Goal: Information Seeking & Learning: Learn about a topic

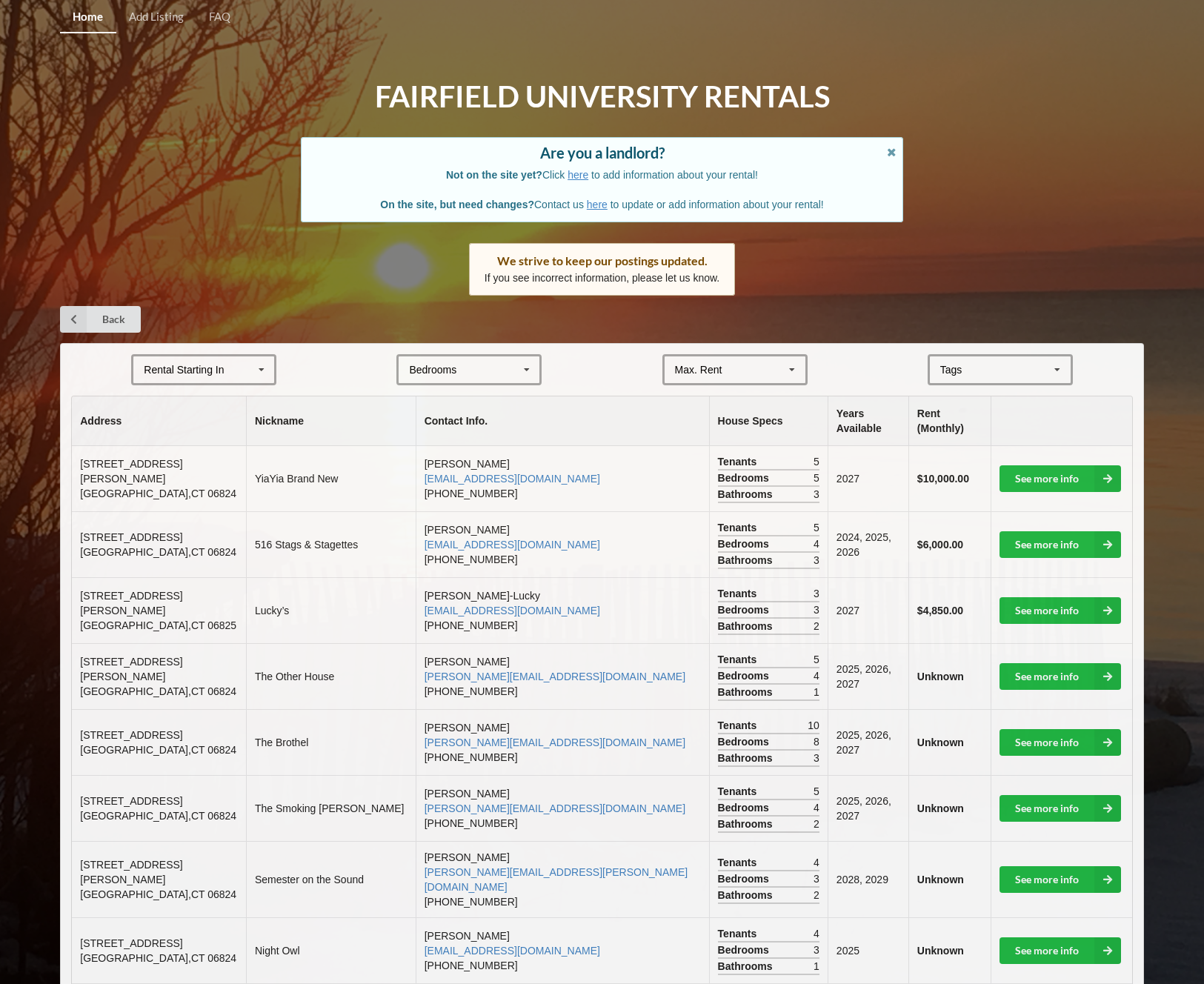
click at [1050, 379] on icon at bounding box center [1058, 370] width 22 height 28
click at [990, 391] on span "Beachfront" at bounding box center [967, 396] width 50 height 12
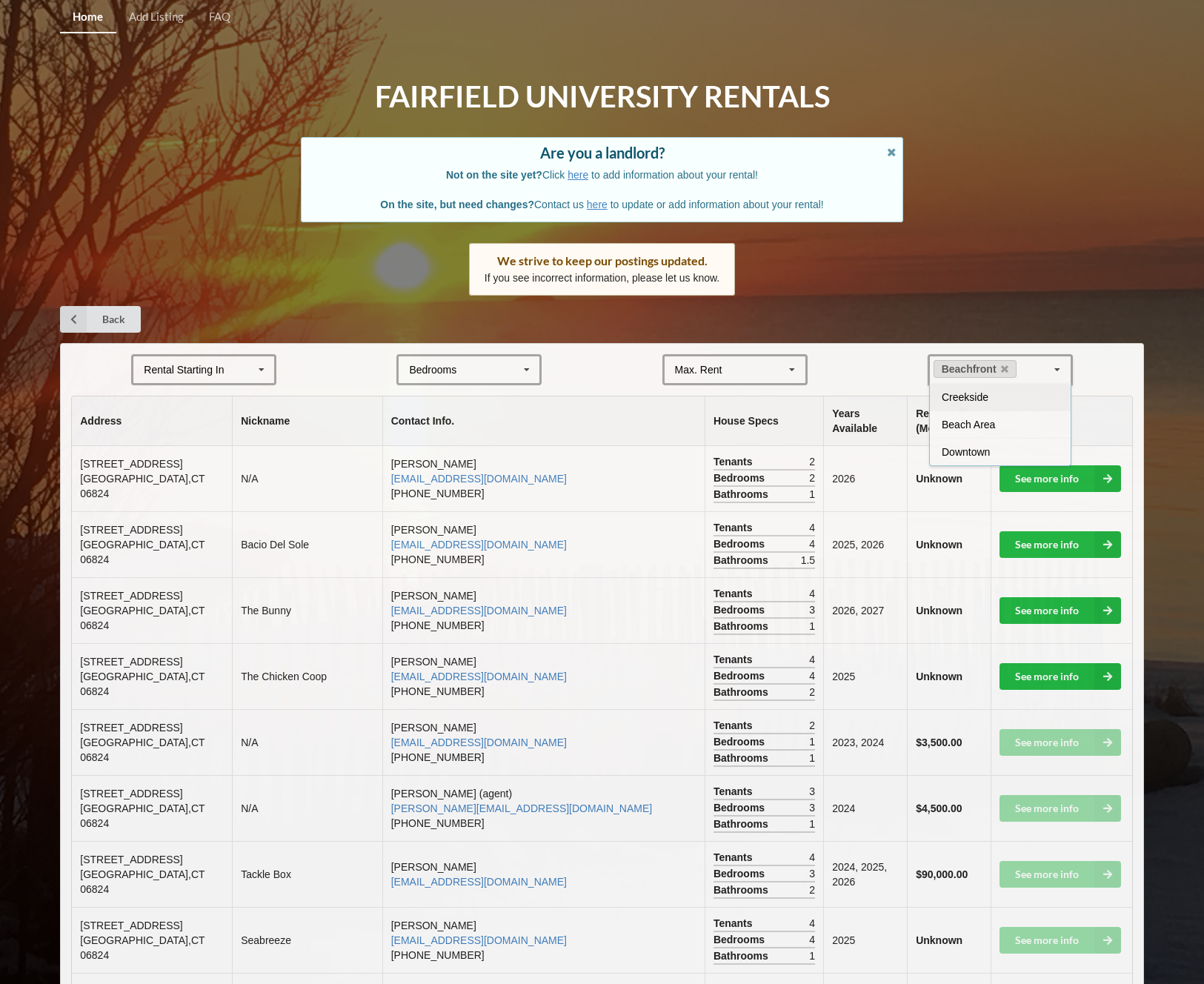
click at [121, 410] on th "Address" at bounding box center [151, 421] width 160 height 50
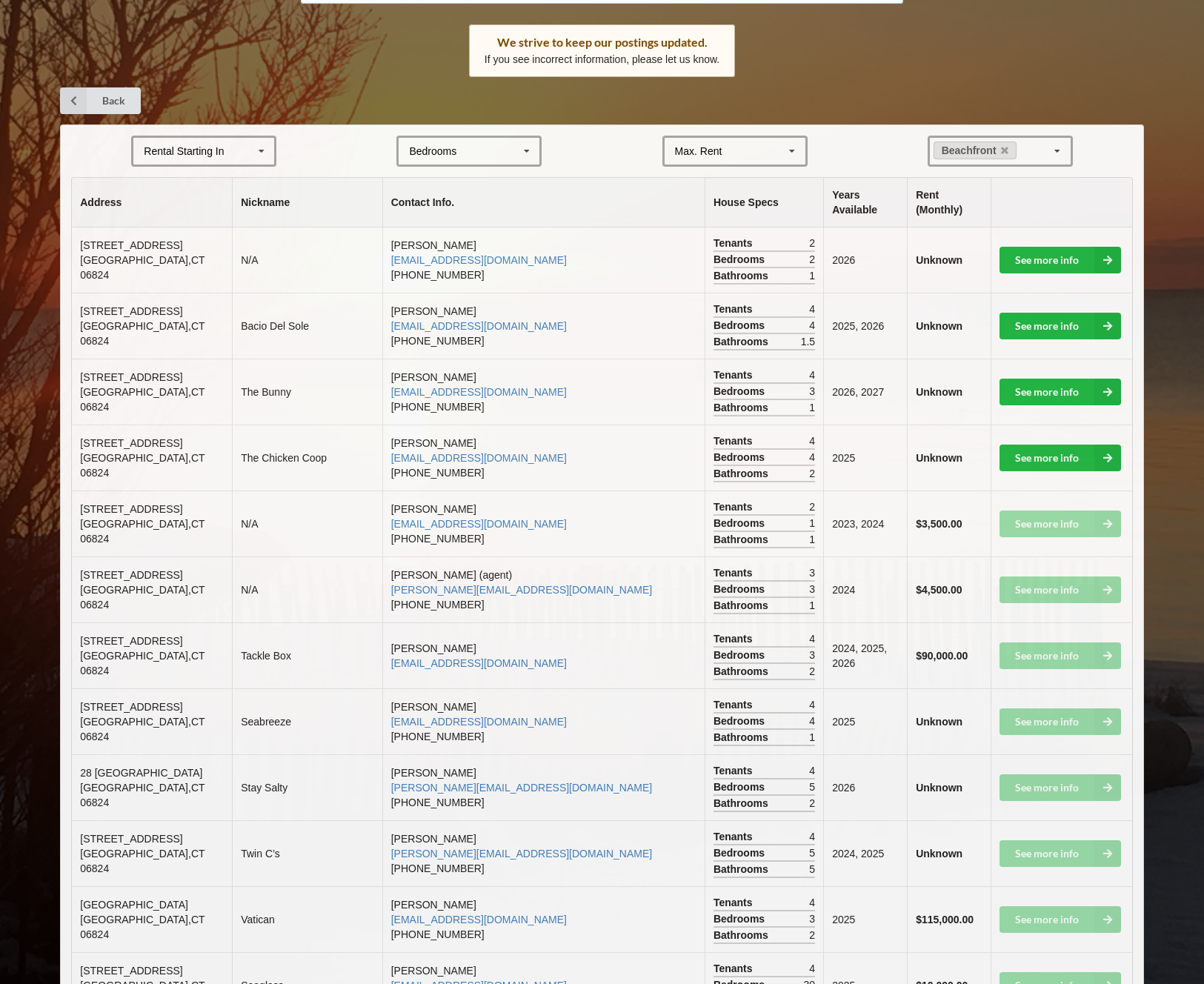
scroll to position [226, 0]
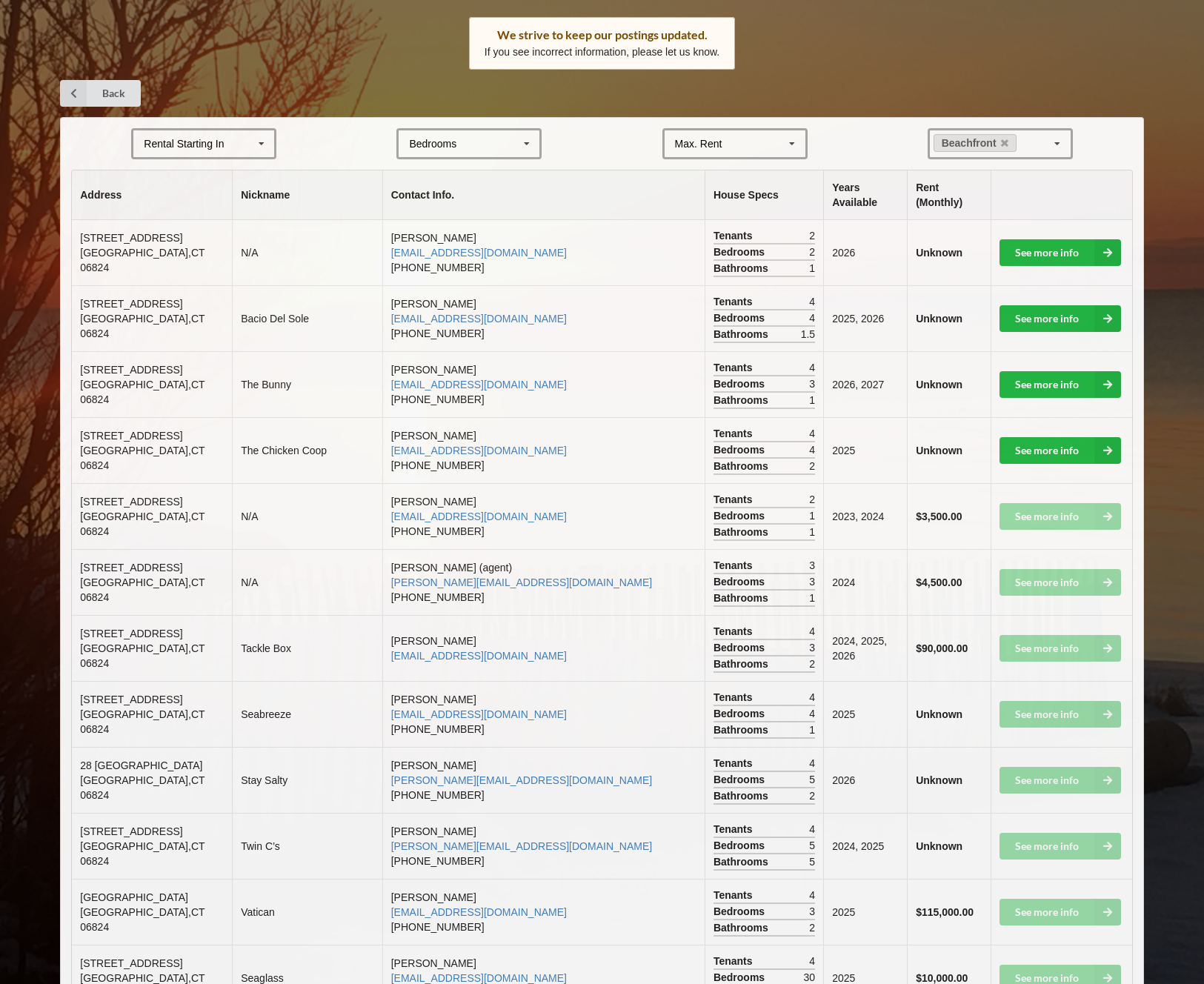
click at [297, 648] on td "Tackle Box" at bounding box center [307, 648] width 150 height 66
click at [790, 148] on icon at bounding box center [792, 144] width 22 height 28
drag, startPoint x: 805, startPoint y: 182, endPoint x: 805, endPoint y: 124, distance: 58.0
click at [792, 141] on icon at bounding box center [792, 144] width 22 height 28
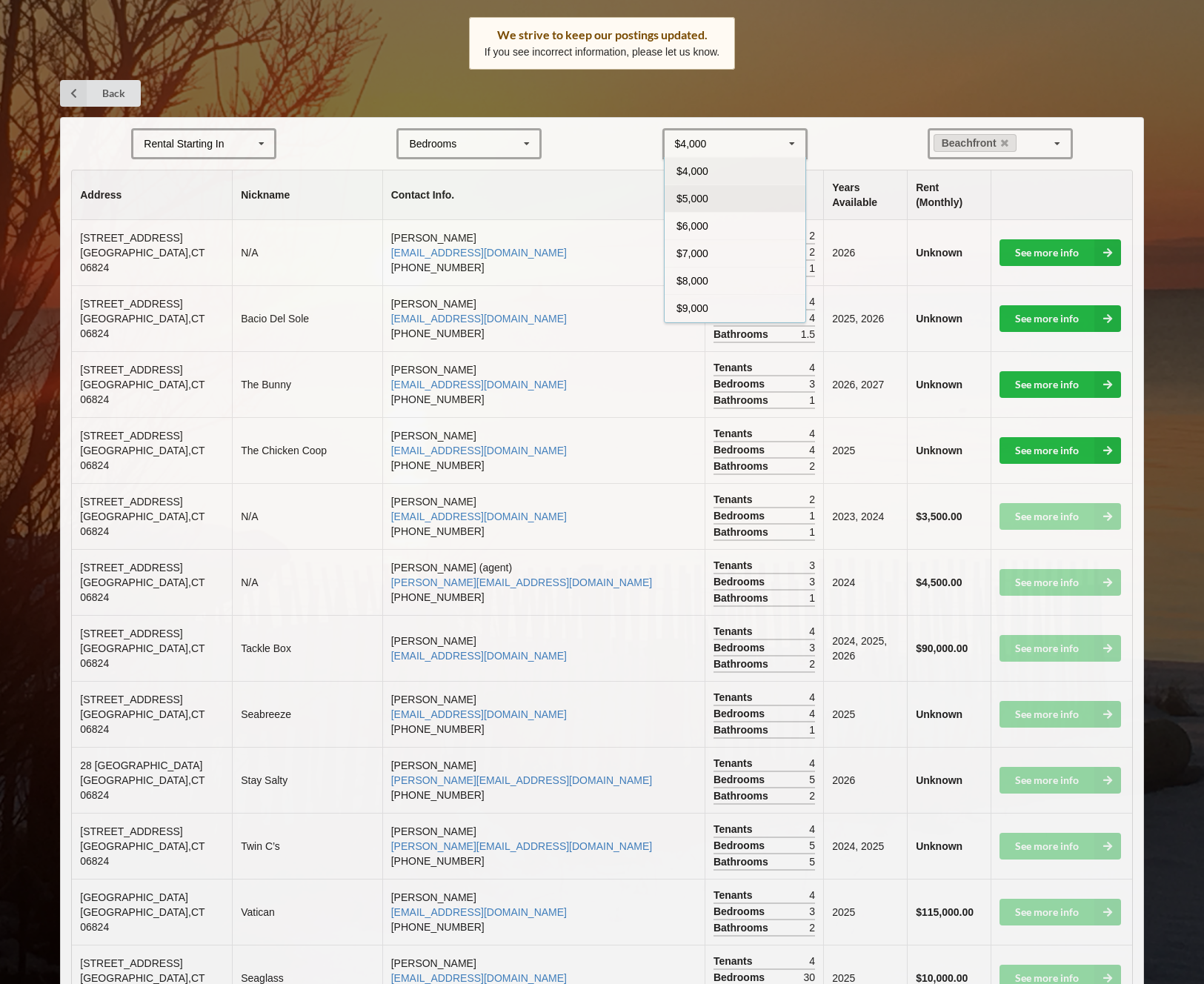
click at [724, 197] on div "$5,000" at bounding box center [735, 198] width 141 height 28
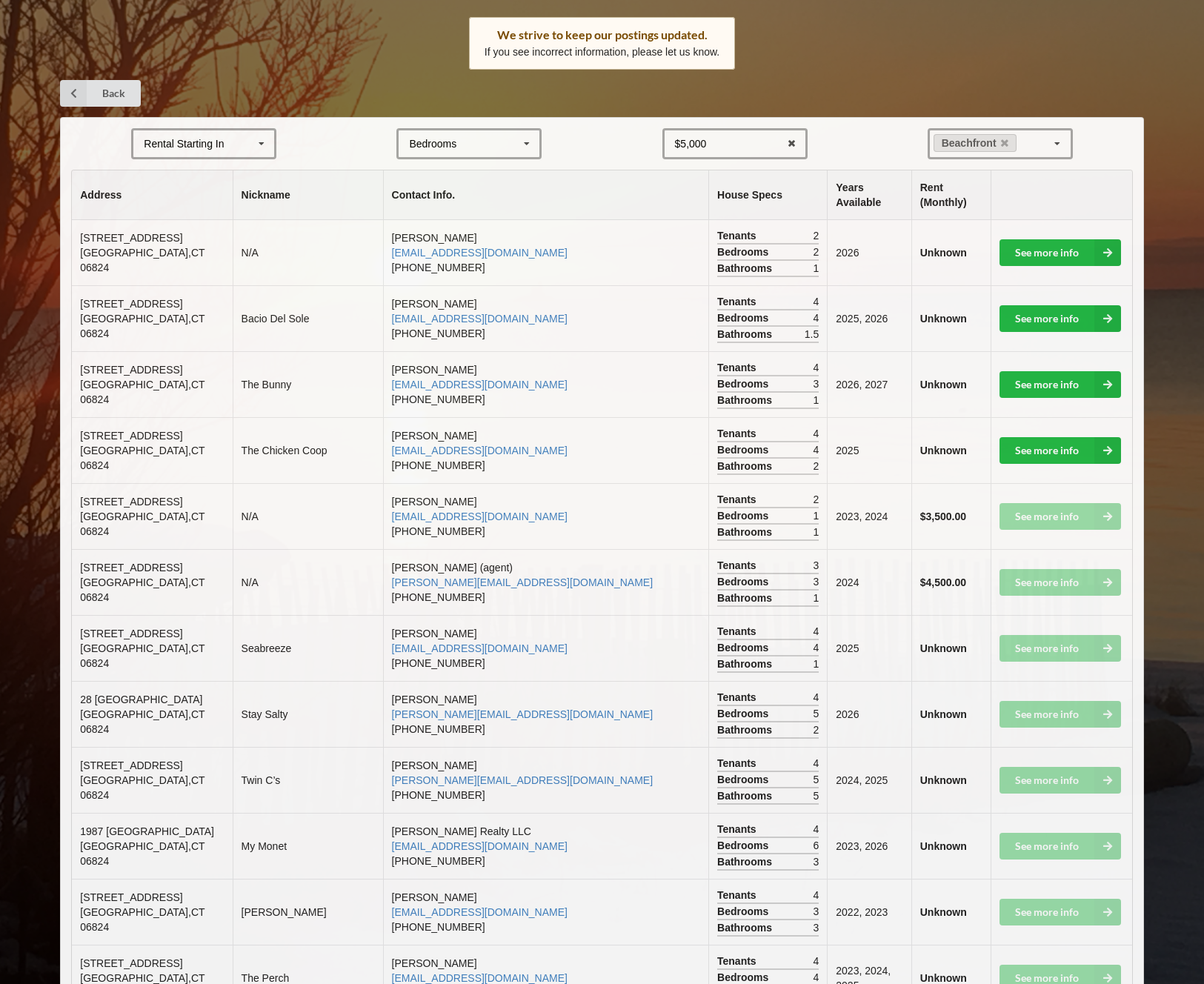
click at [1058, 139] on icon at bounding box center [1058, 144] width 22 height 28
click at [984, 199] on span "Beach Area" at bounding box center [969, 198] width 54 height 12
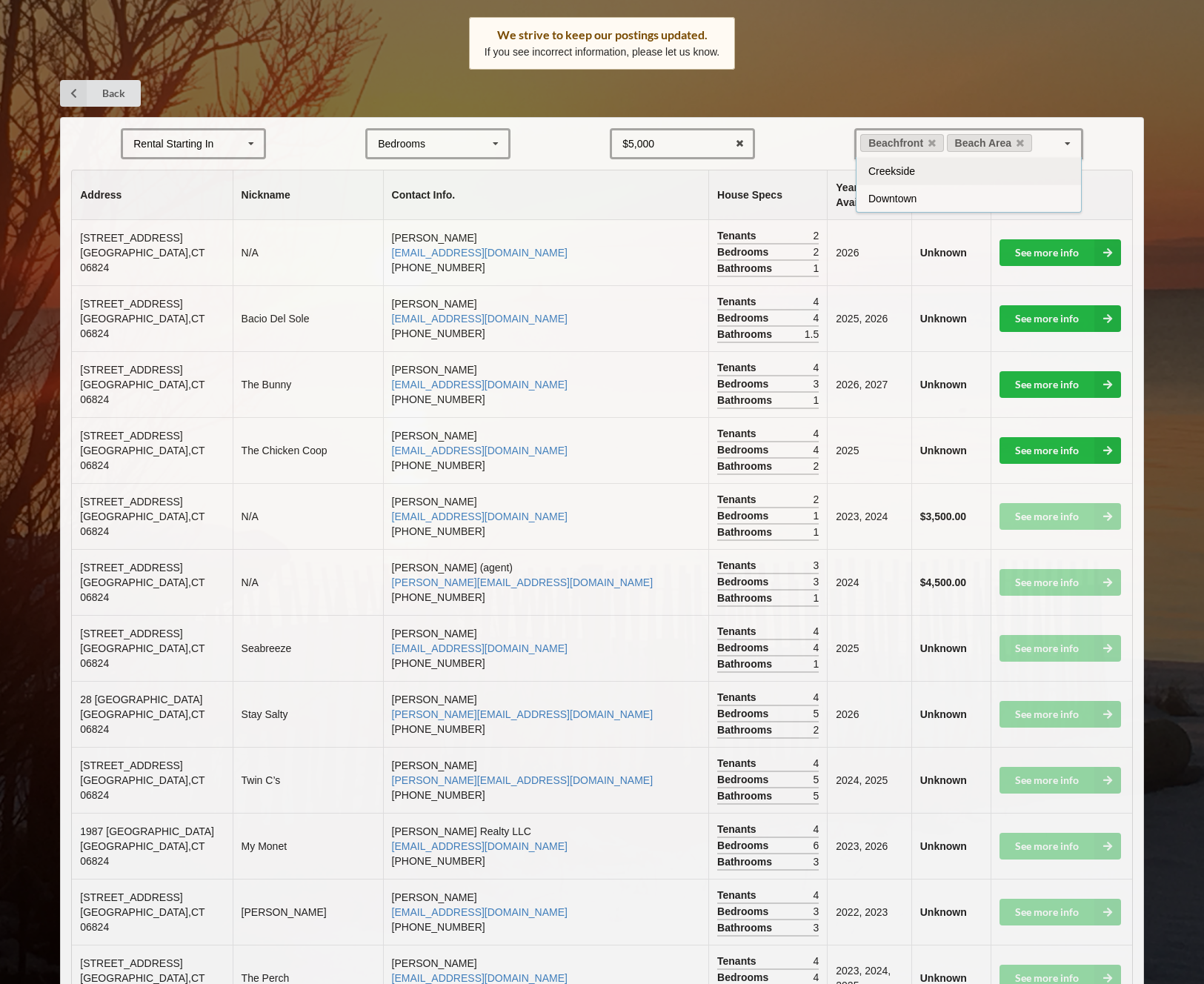
click at [1108, 143] on form "Rental Starting In 2025 2026 2027 2028 Bedrooms 1 2 3 4 5 6 7 8 $5,000 $4,000 $…" at bounding box center [602, 144] width 1062 height 31
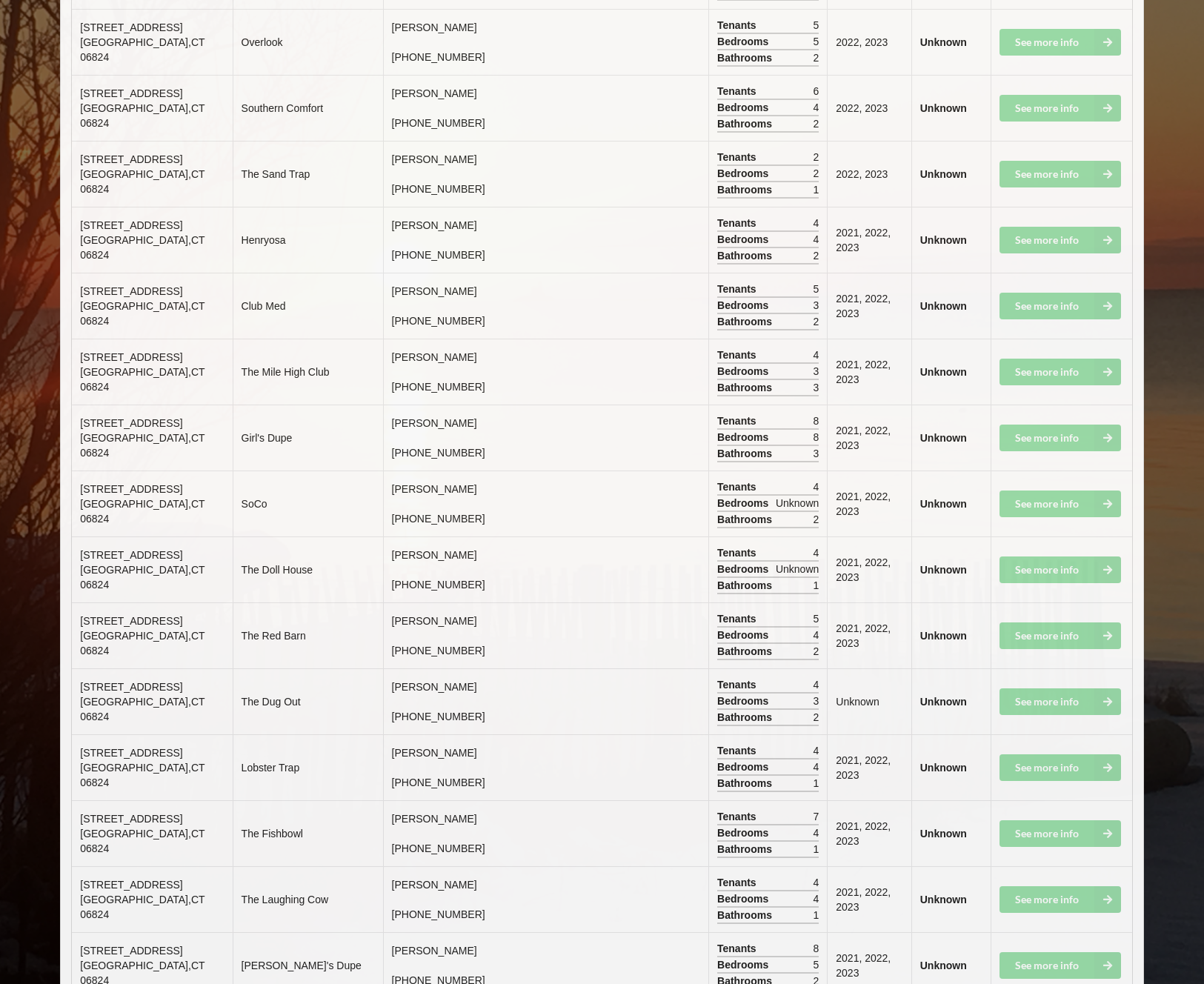
scroll to position [3115, 0]
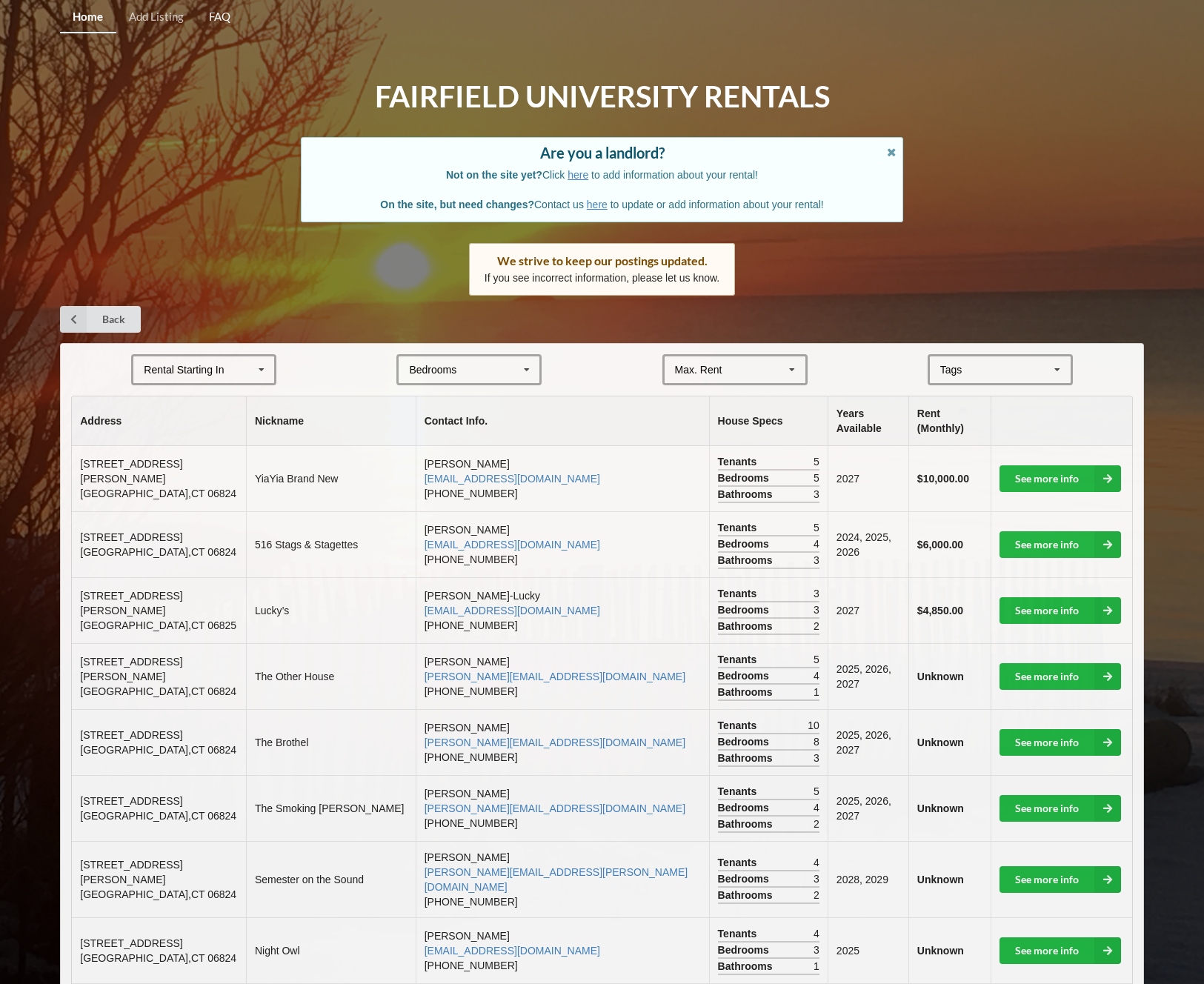
click at [212, 15] on link "FAQ" at bounding box center [220, 18] width 46 height 32
click at [258, 368] on icon at bounding box center [261, 370] width 22 height 28
click at [171, 391] on div "2025" at bounding box center [204, 396] width 141 height 28
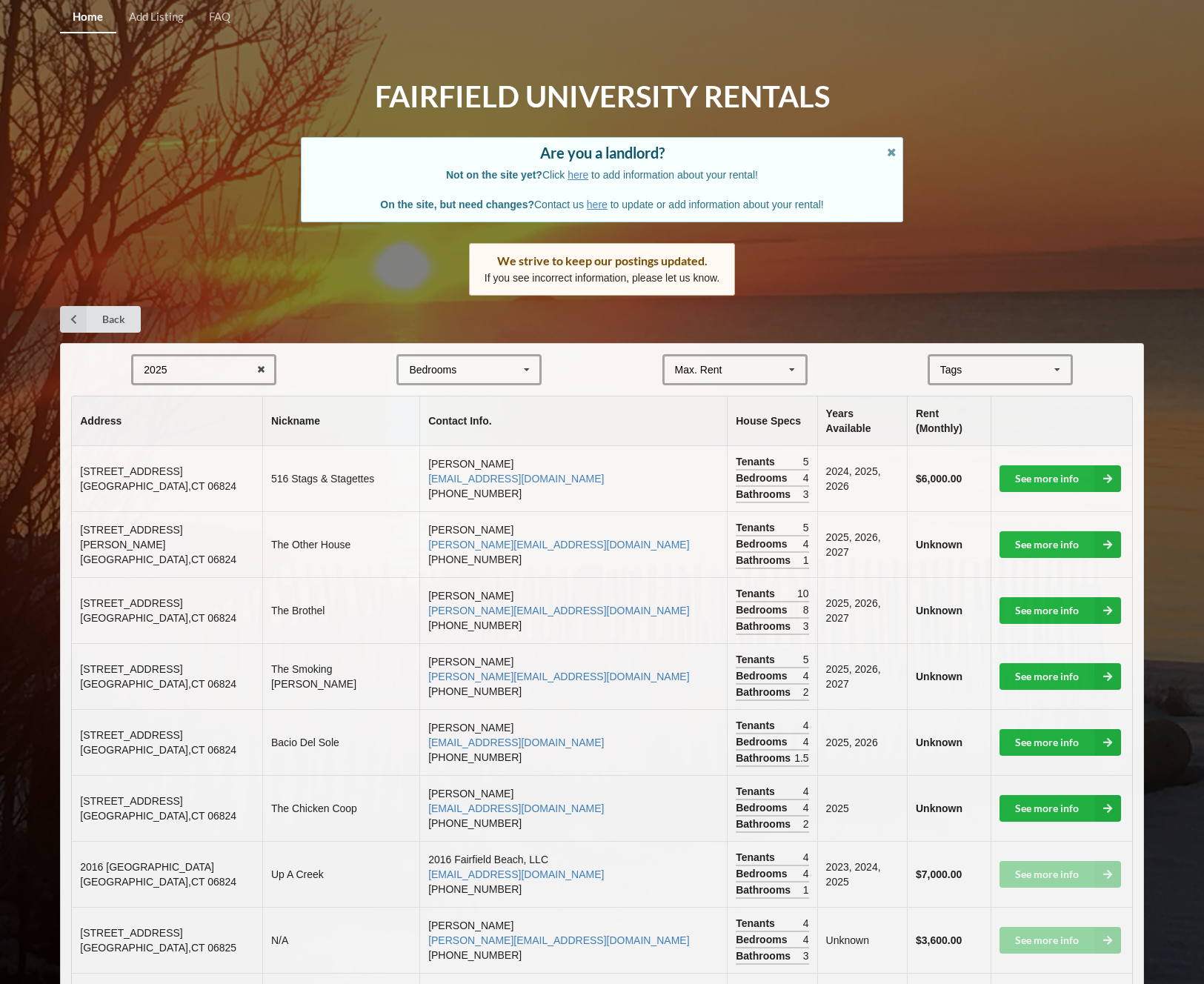
click at [525, 367] on icon at bounding box center [526, 370] width 22 height 28
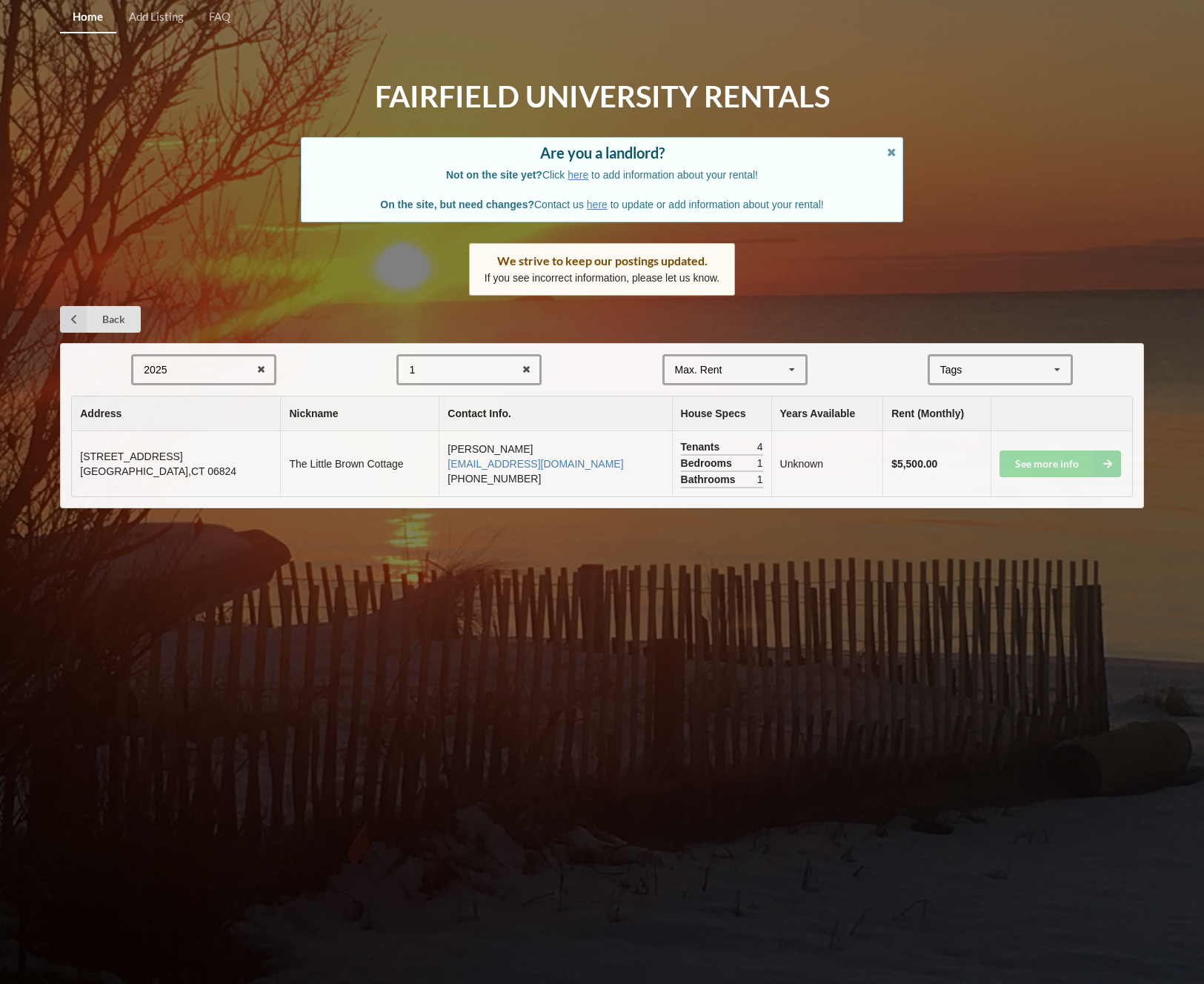
click at [600, 330] on div "Back" at bounding box center [602, 320] width 1084 height 27
click at [534, 366] on icon at bounding box center [531, 370] width 23 height 28
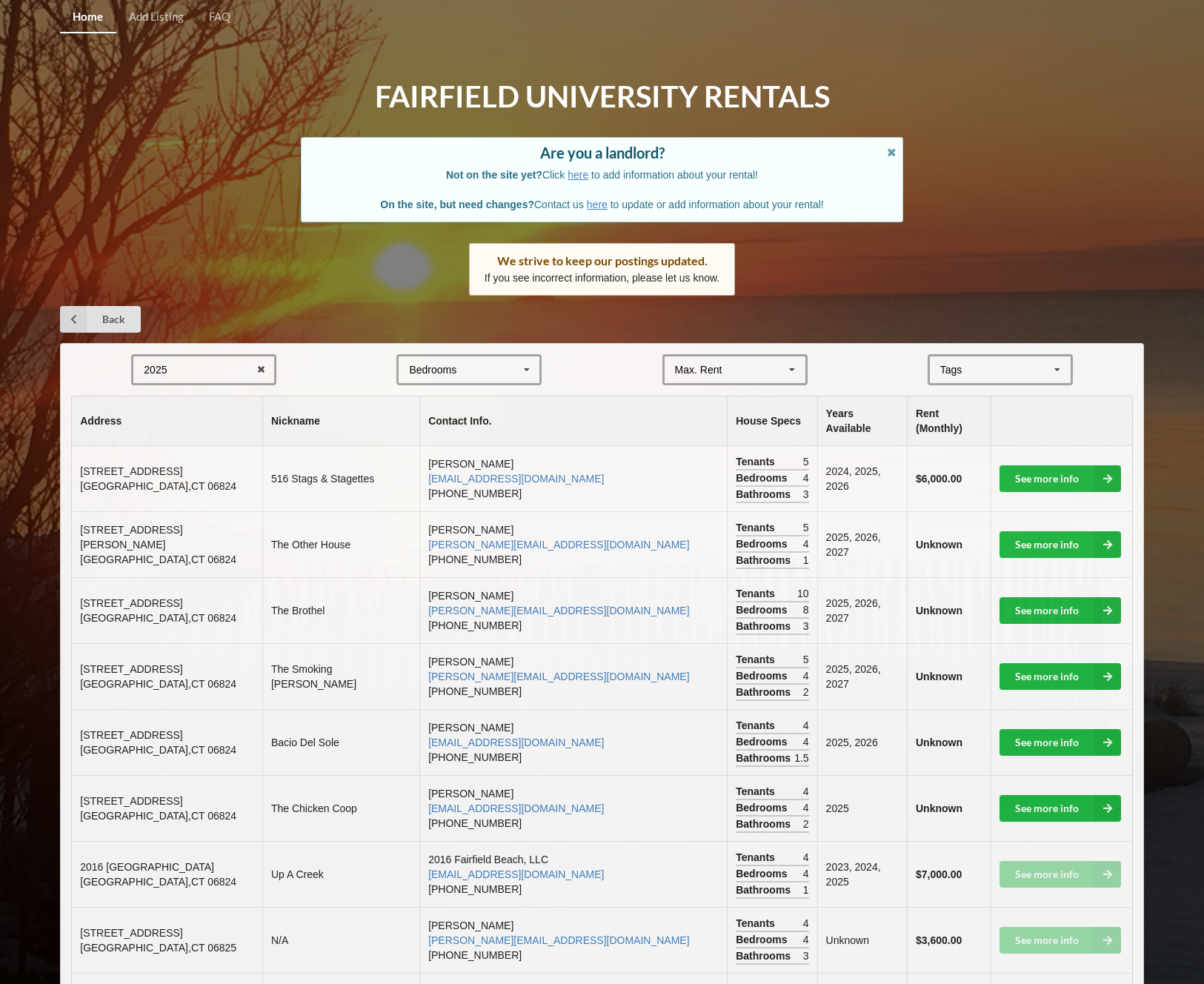
click at [790, 365] on icon at bounding box center [792, 370] width 22 height 28
click at [698, 447] on span "$6,000" at bounding box center [693, 451] width 32 height 12
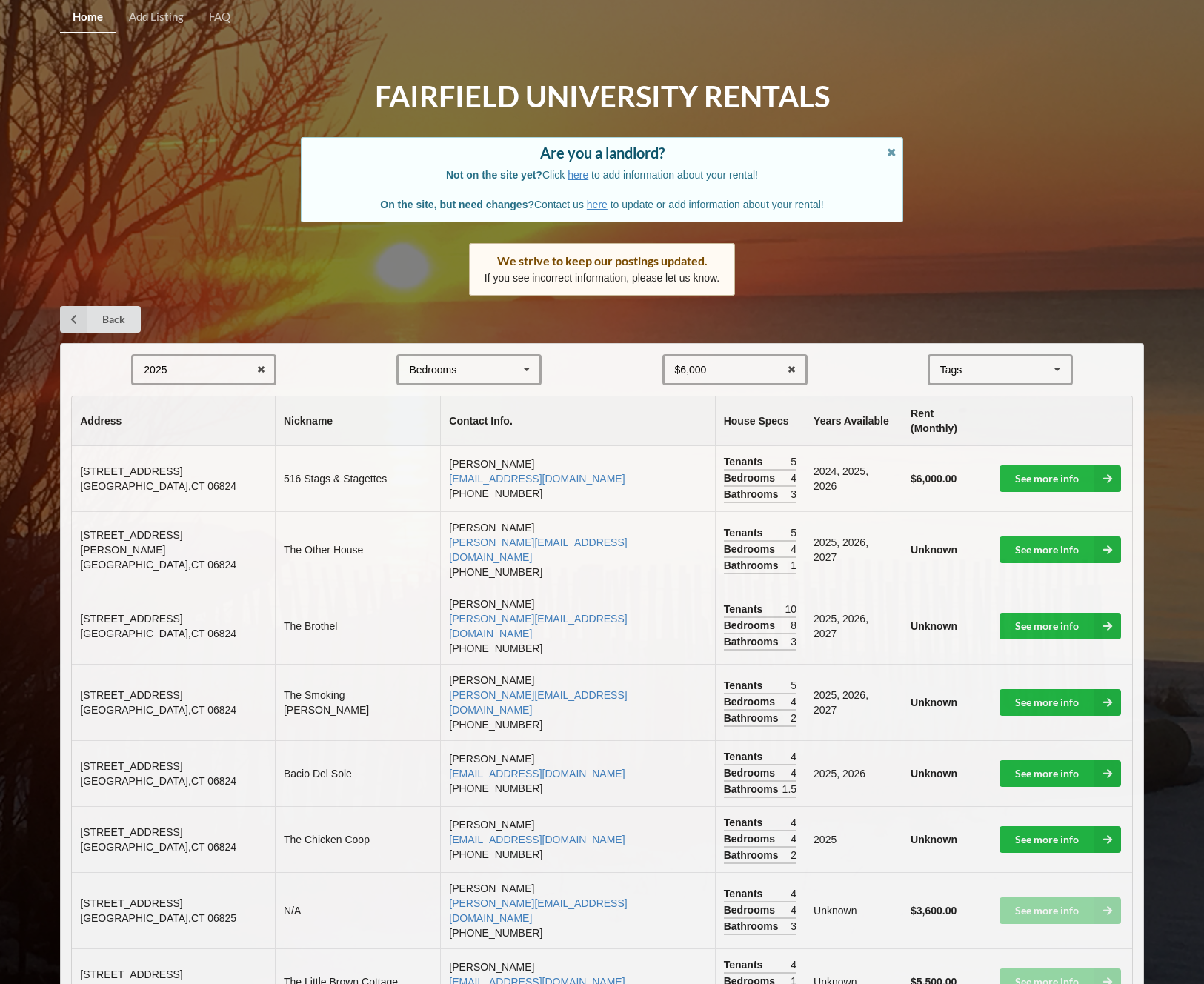
click at [1059, 368] on icon at bounding box center [1058, 370] width 22 height 28
click at [1105, 313] on div "Back" at bounding box center [602, 320] width 1084 height 27
click at [1104, 313] on div "Back" at bounding box center [602, 320] width 1084 height 27
